Goal: Task Accomplishment & Management: Manage account settings

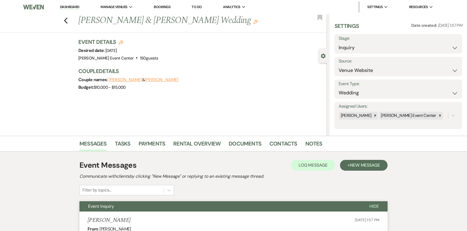
select select "5"
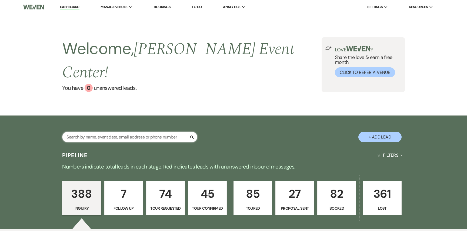
click at [138, 131] on input "text" at bounding box center [129, 136] width 135 height 11
type input "handy"
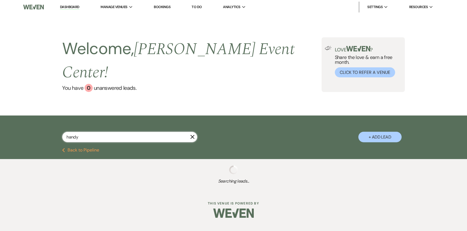
select select "6"
select select "8"
select select "4"
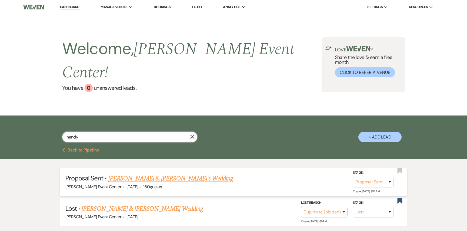
type input "handy"
click at [135, 173] on link "[PERSON_NAME] & [PERSON_NAME]'s Wedding" at bounding box center [170, 178] width 125 height 10
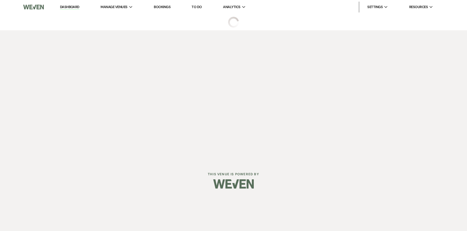
select select "6"
select select "5"
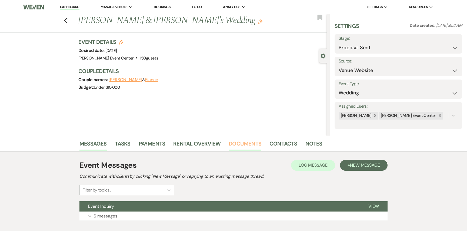
click at [239, 146] on link "Documents" at bounding box center [244, 145] width 33 height 12
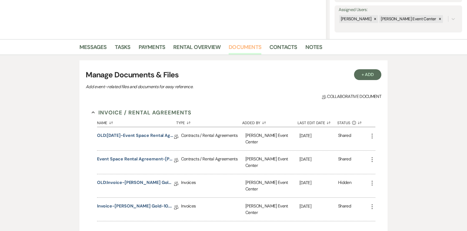
scroll to position [104, 0]
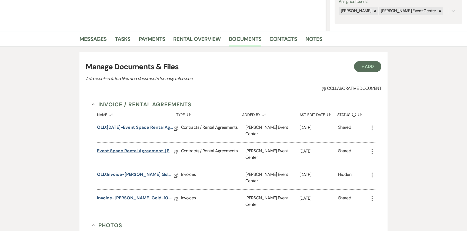
click at [129, 147] on link "Event Space Rental Agreement-[PERSON_NAME] Gold-10.4.26" at bounding box center [135, 151] width 77 height 8
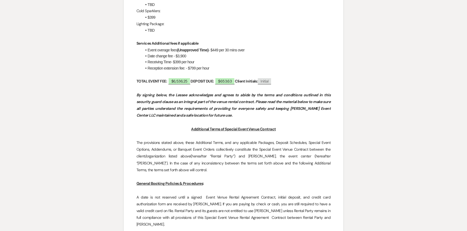
scroll to position [538, 0]
